Goal: Transaction & Acquisition: Purchase product/service

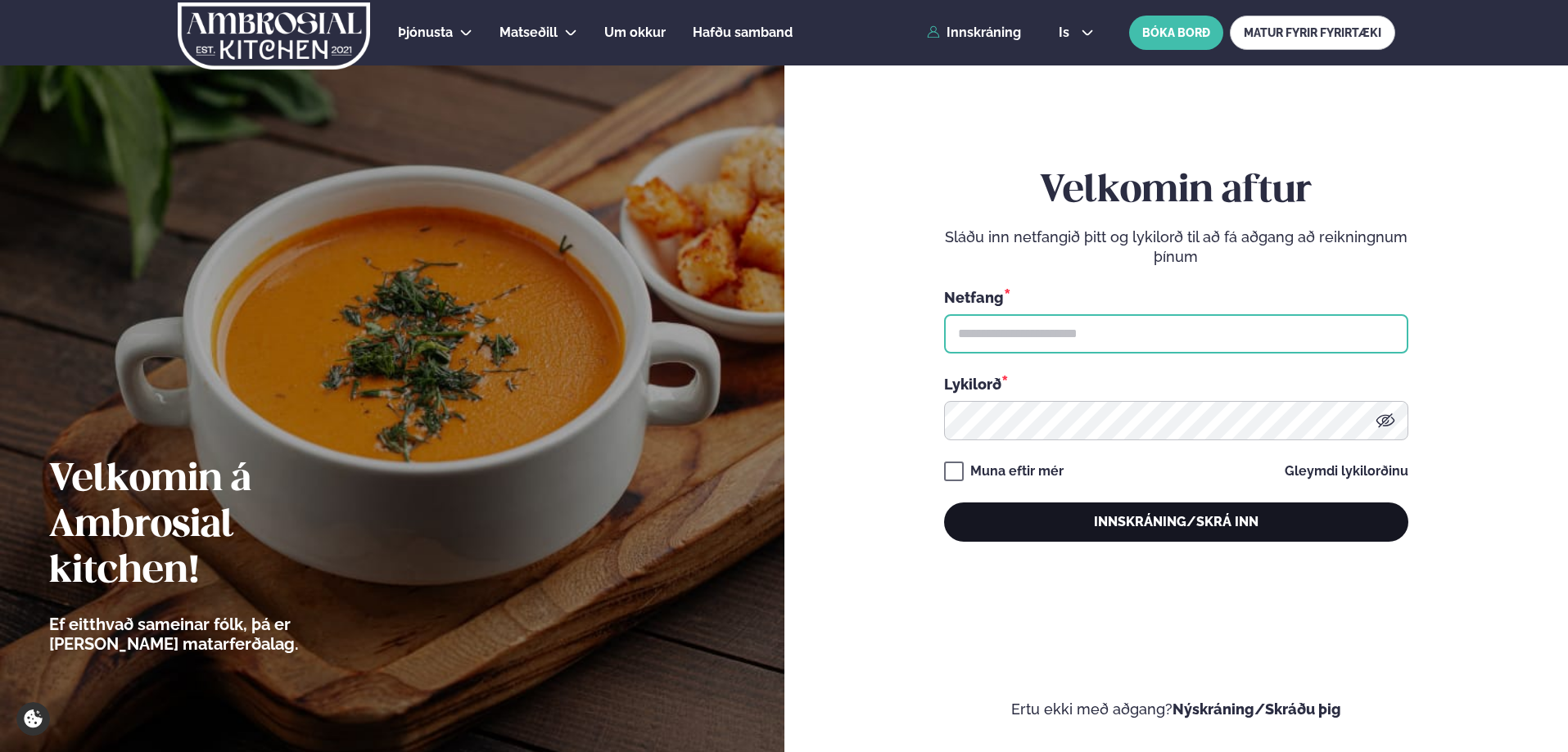
type input "**********"
click at [1153, 528] on button "Innskráning/Skrá inn" at bounding box center [1176, 523] width 464 height 39
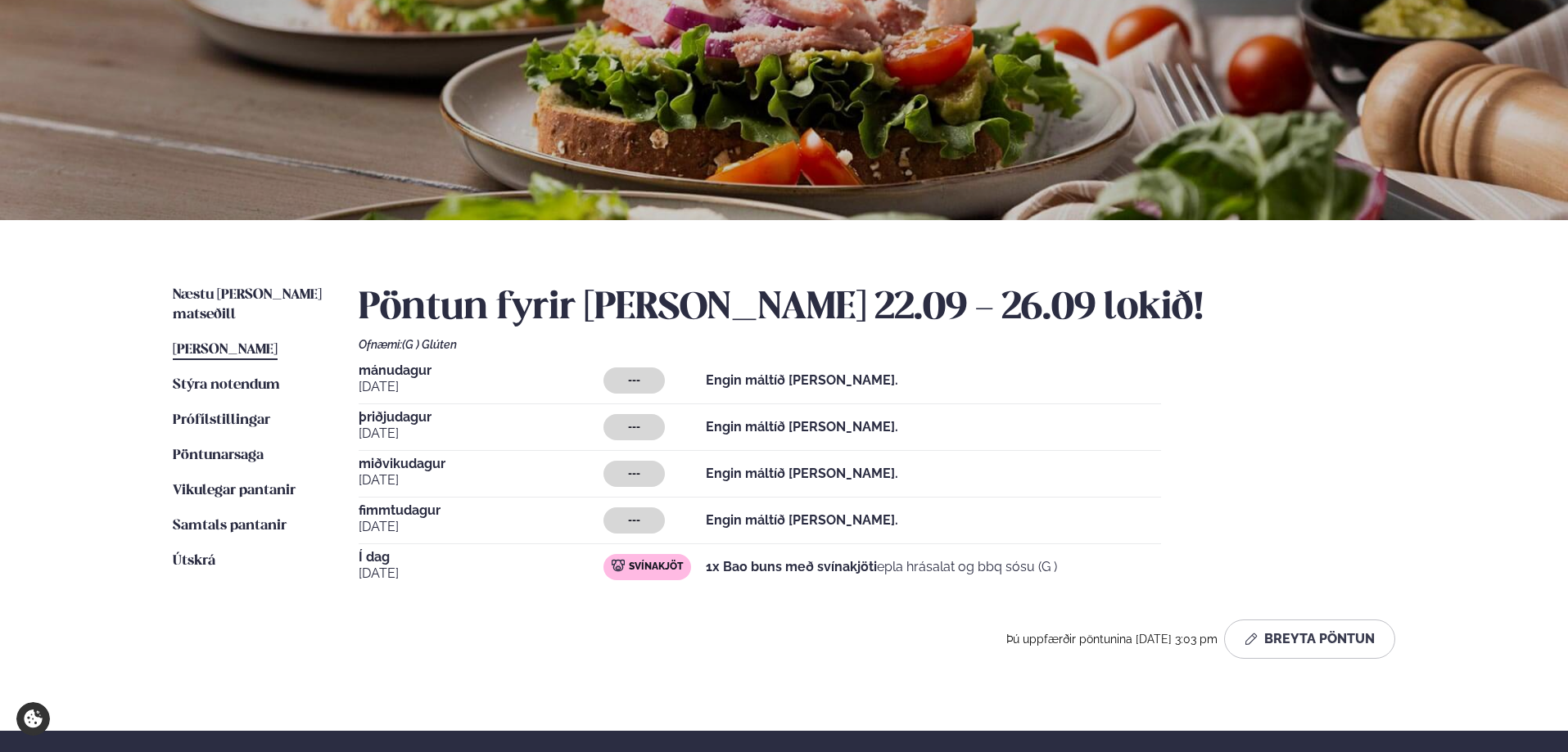
scroll to position [164, 0]
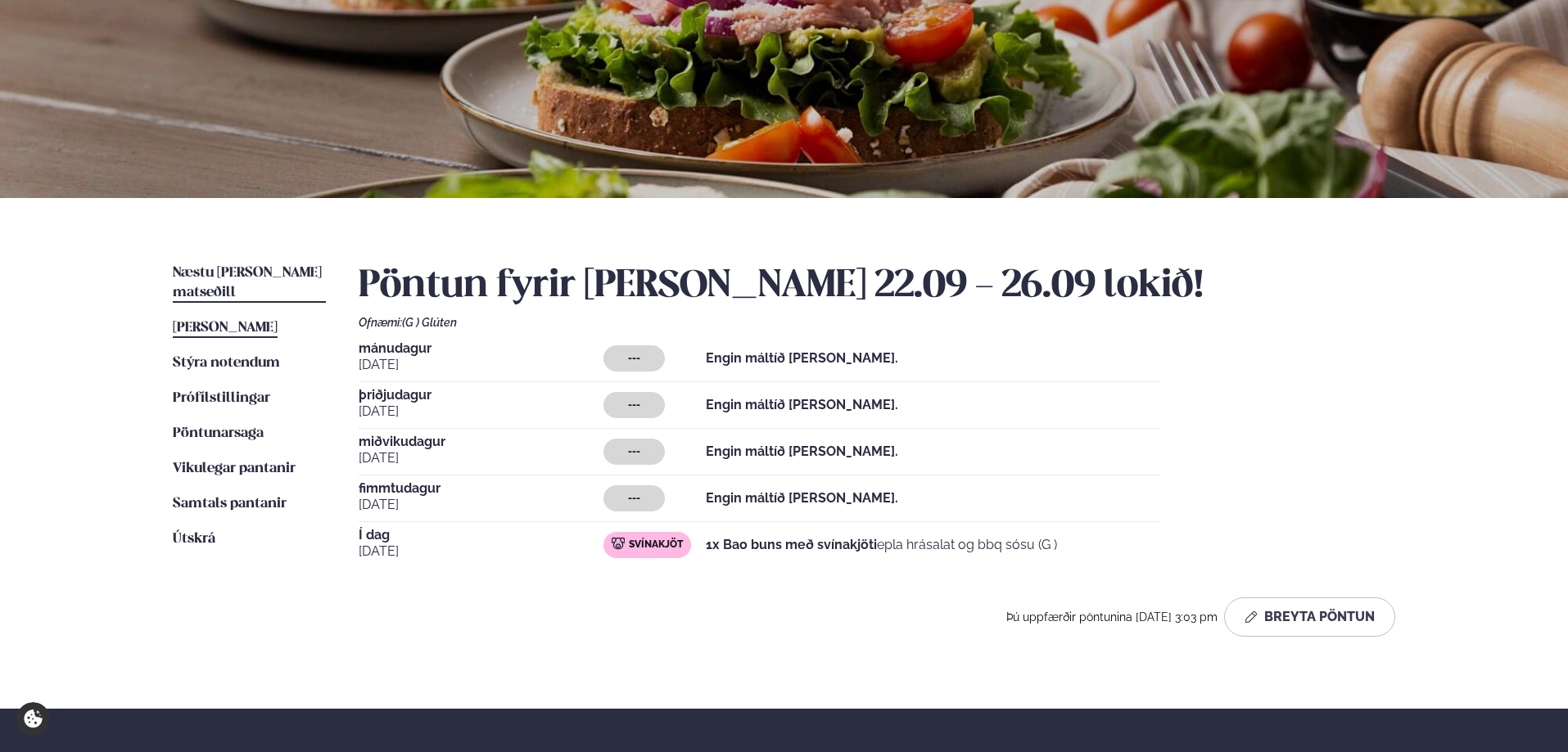
click at [236, 264] on link "Næstu [PERSON_NAME] matseðill Næsta vika" at bounding box center [249, 283] width 153 height 39
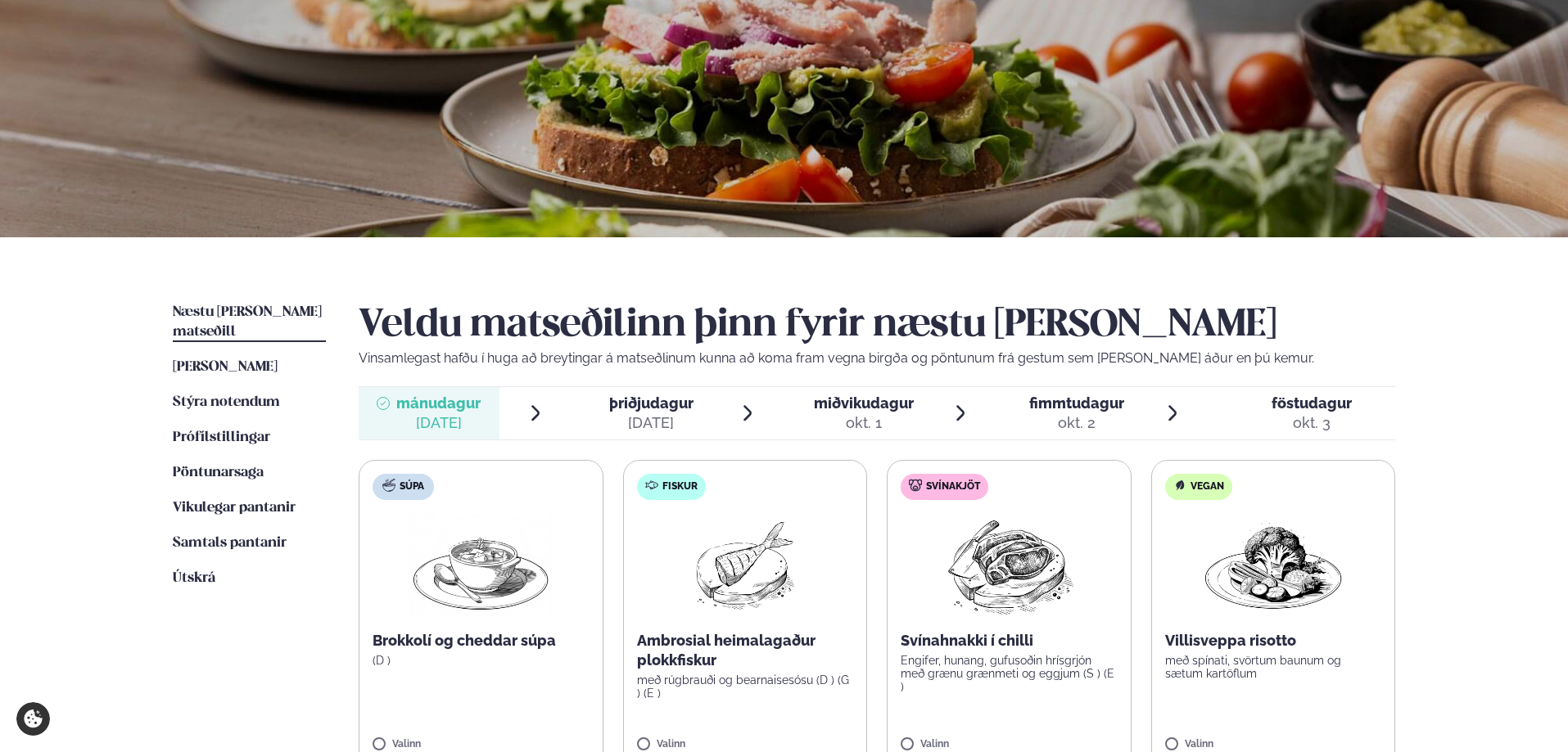
scroll to position [164, 0]
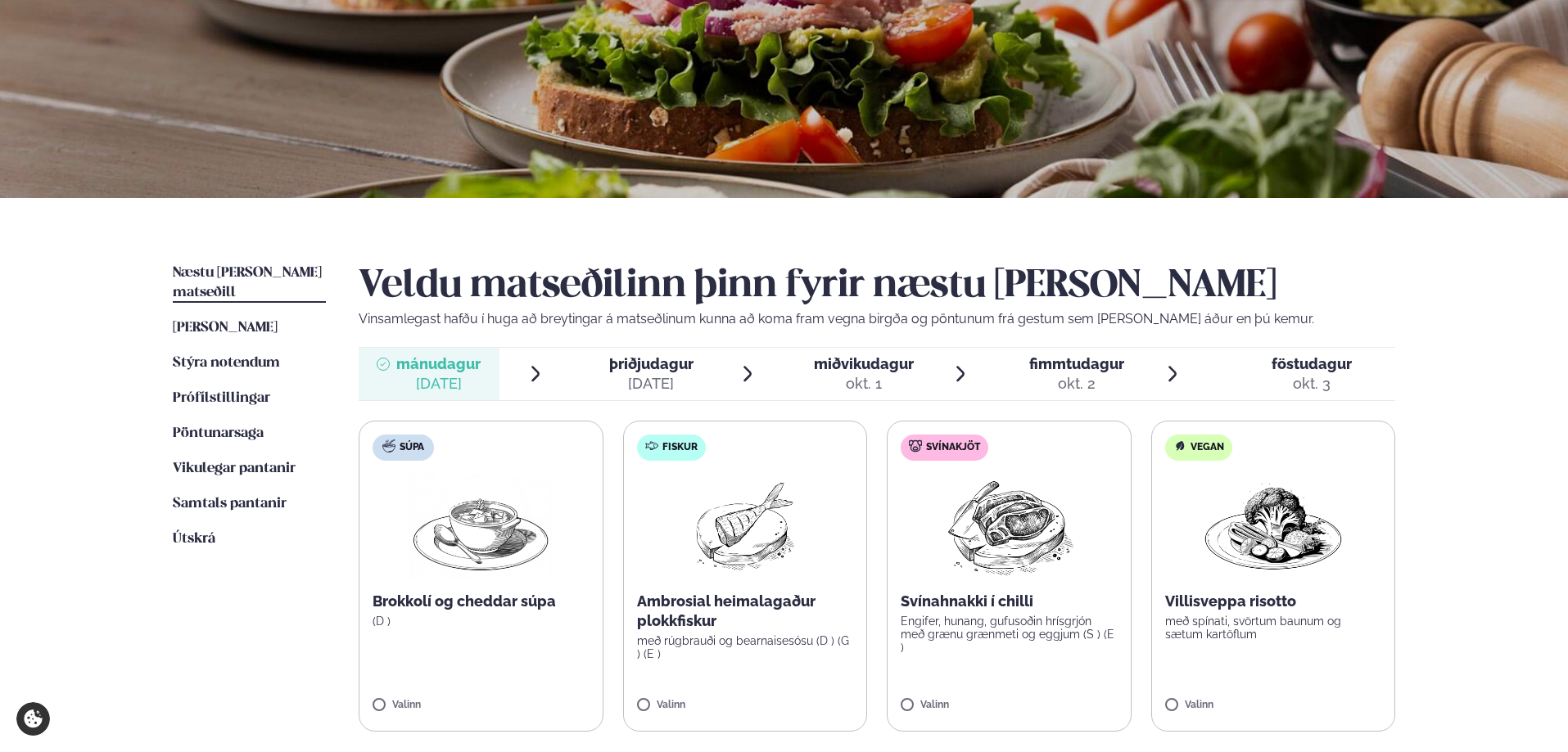
click at [712, 555] on img at bounding box center [745, 525] width 104 height 104
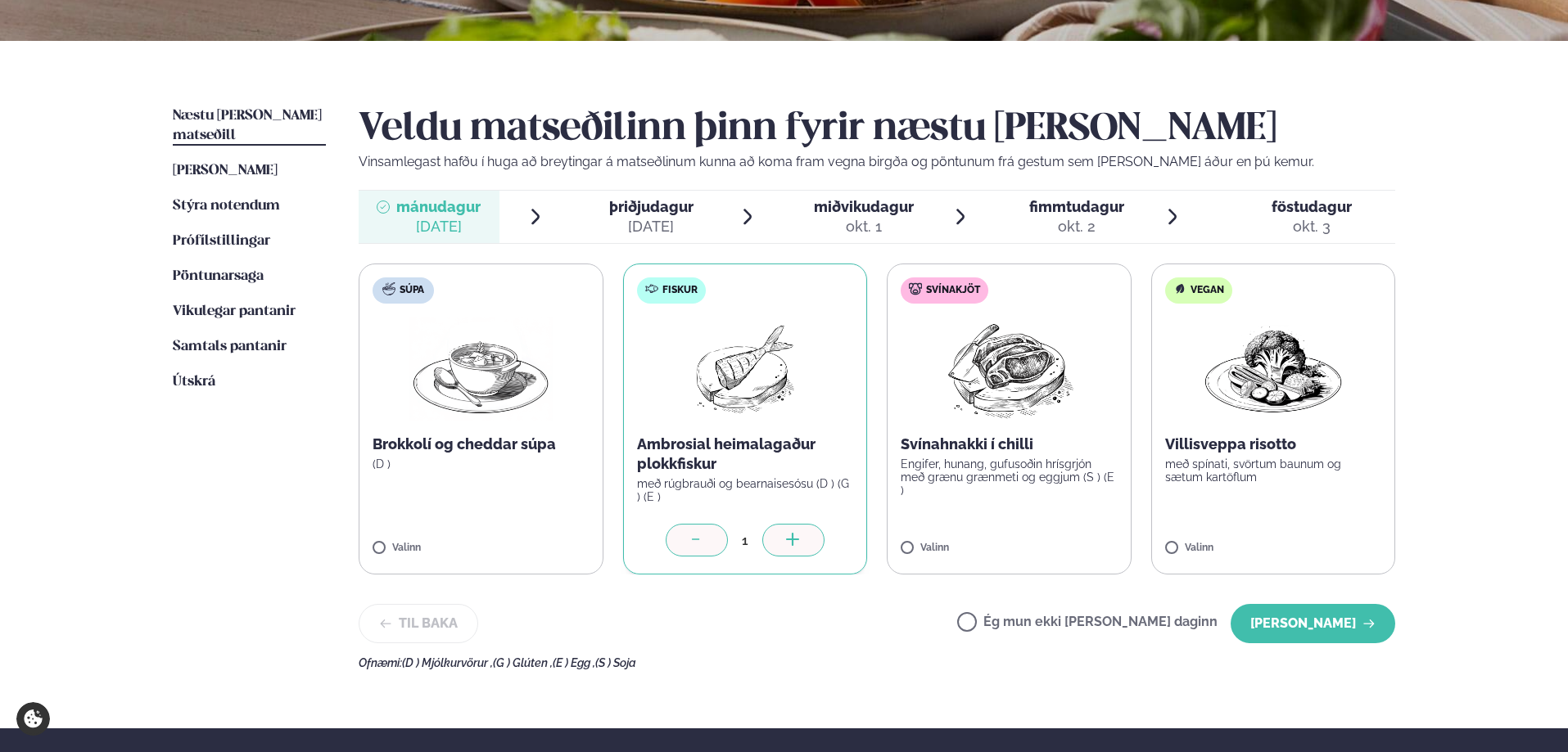
scroll to position [327, 0]
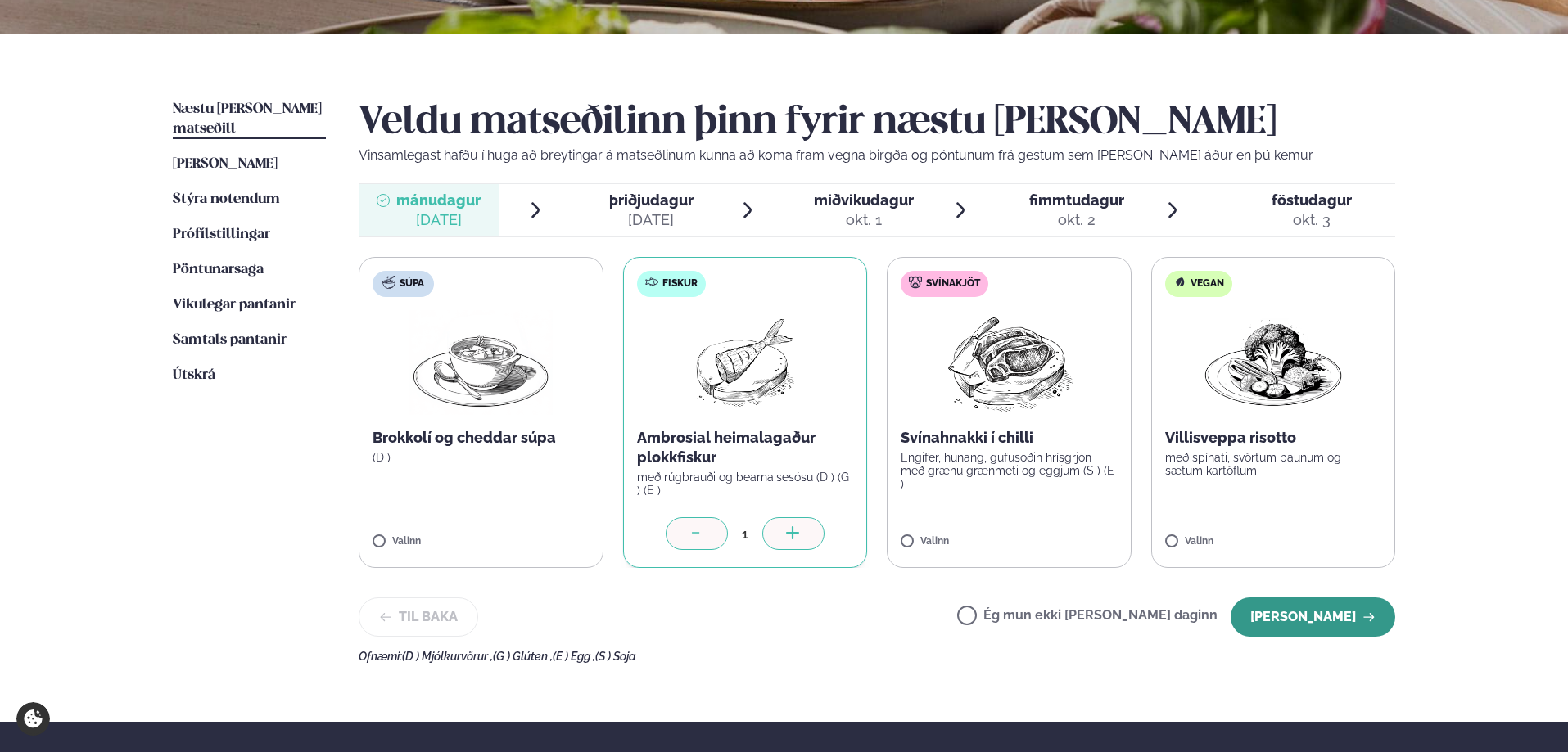
click at [1327, 608] on button "[PERSON_NAME]" at bounding box center [1312, 618] width 165 height 39
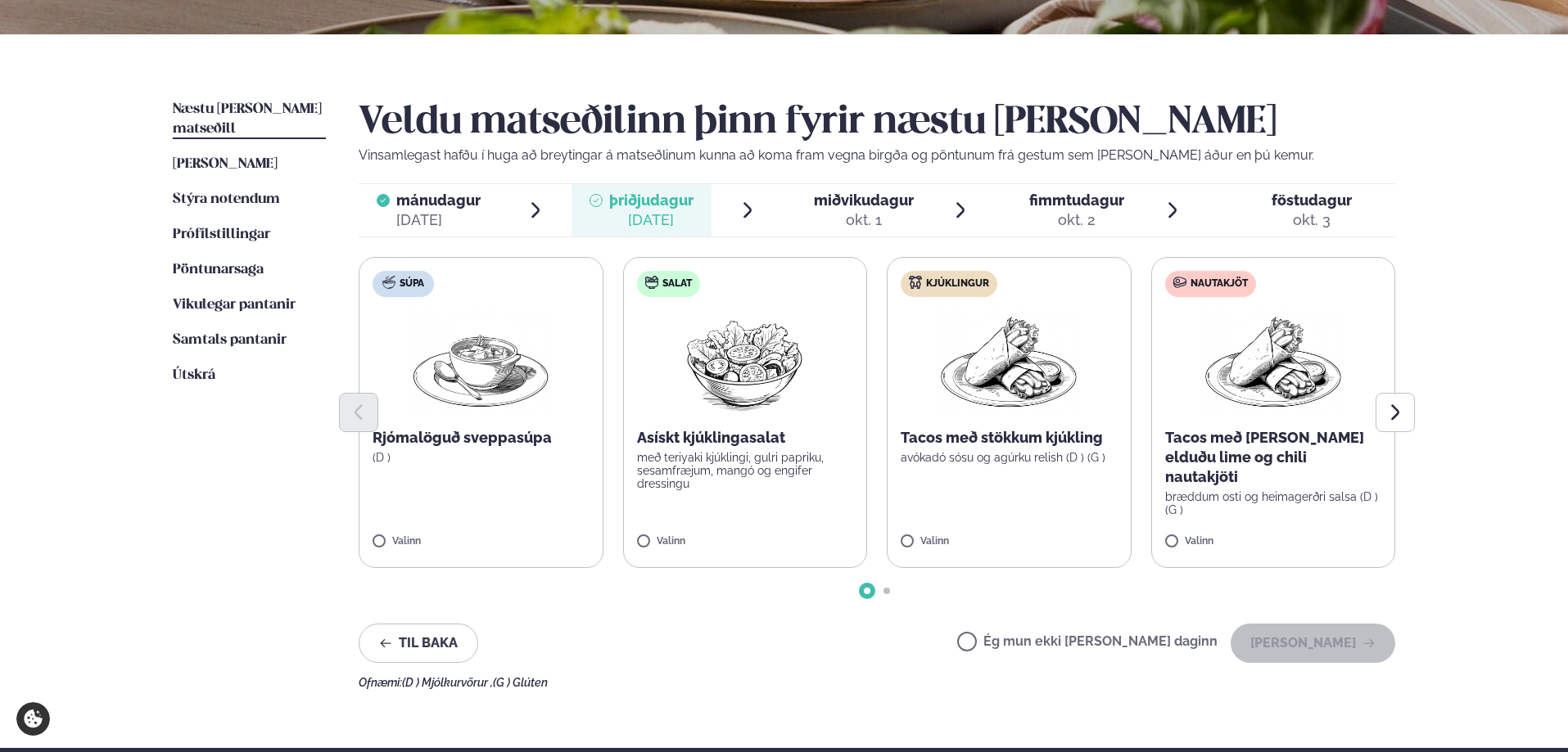
click at [1004, 414] on div at bounding box center [876, 413] width 1037 height 39
click at [990, 442] on p "Tacos með stökkum kjúkling" at bounding box center [1009, 437] width 217 height 20
click at [1287, 647] on button "[PERSON_NAME]" at bounding box center [1312, 644] width 165 height 39
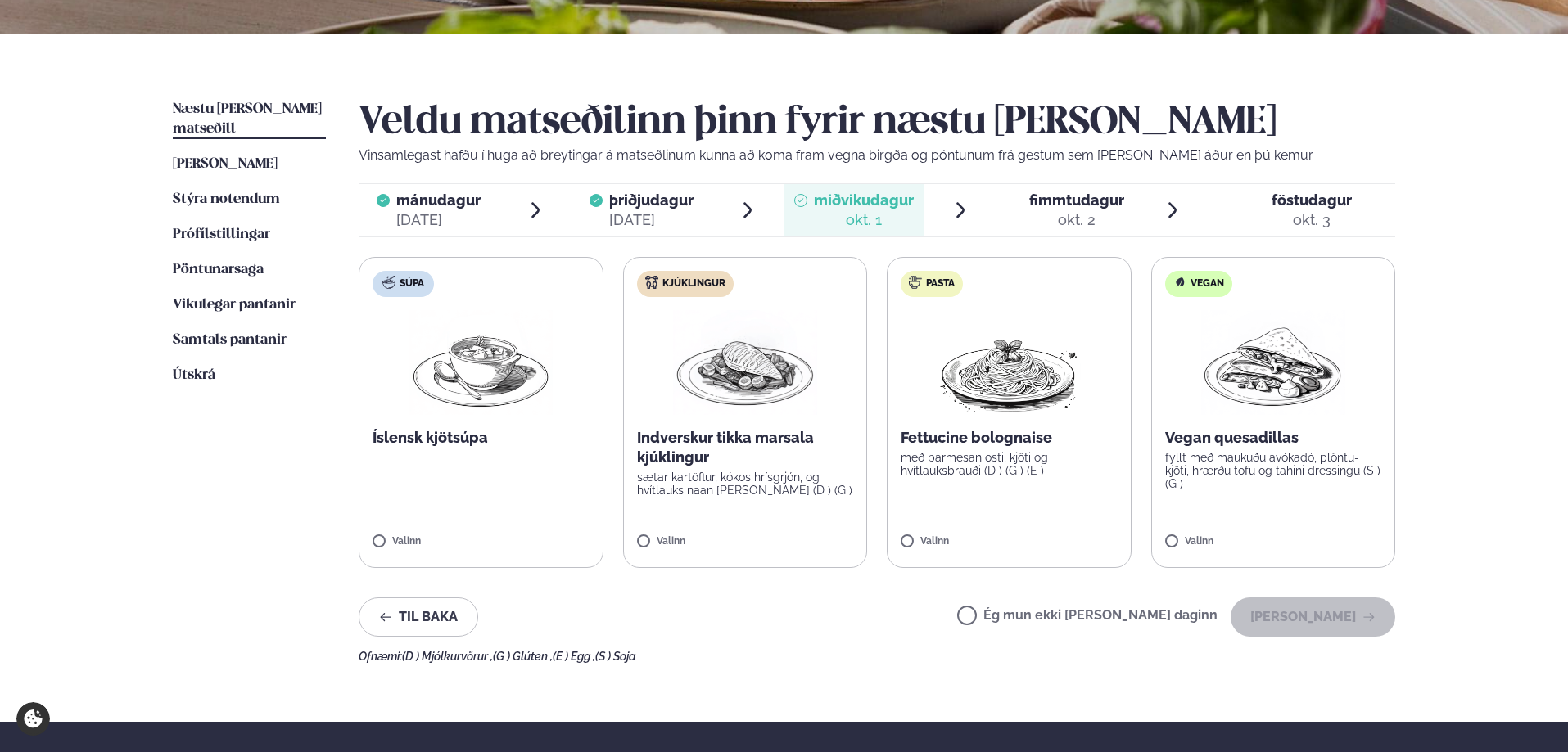
click at [929, 431] on p "Fettucine bolognaise" at bounding box center [1009, 437] width 217 height 20
click at [1278, 631] on button "[PERSON_NAME]" at bounding box center [1312, 618] width 165 height 39
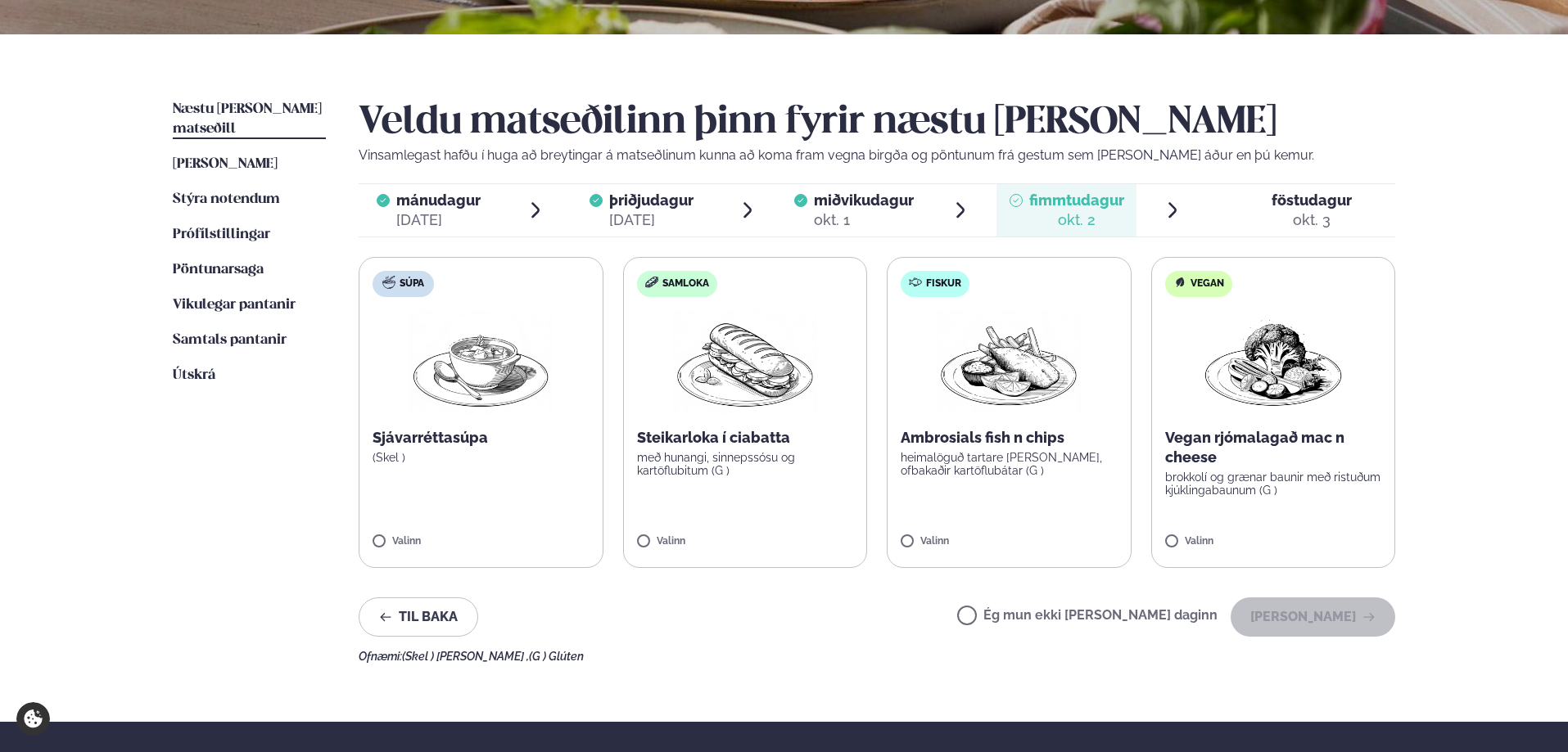
click at [1028, 433] on p "Ambrosials fish n chips" at bounding box center [1009, 437] width 217 height 20
click at [1343, 618] on button "[PERSON_NAME]" at bounding box center [1312, 618] width 165 height 39
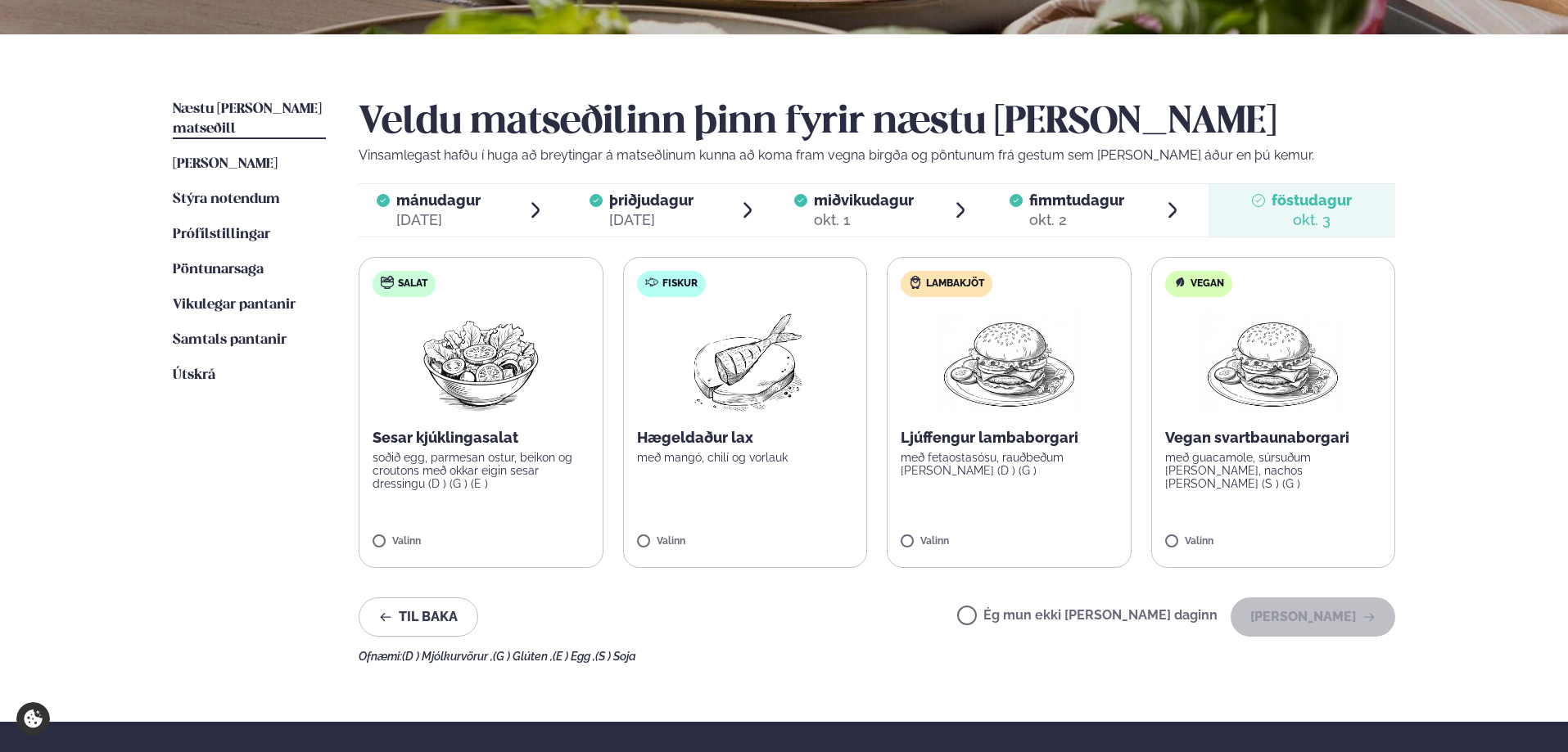
click at [678, 375] on img at bounding box center [745, 362] width 145 height 104
click at [1276, 616] on button "[PERSON_NAME]" at bounding box center [1312, 618] width 165 height 39
